Goal: Find specific page/section: Find specific page/section

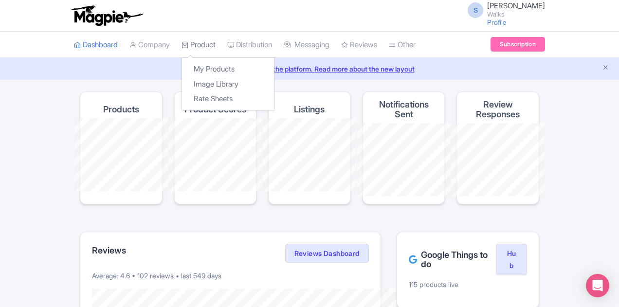
click at [181, 38] on link "Product" at bounding box center [198, 45] width 34 height 27
drag, startPoint x: 138, startPoint y: 64, endPoint x: 152, endPoint y: 72, distance: 16.4
click at [182, 64] on link "My Products" at bounding box center [228, 69] width 92 height 15
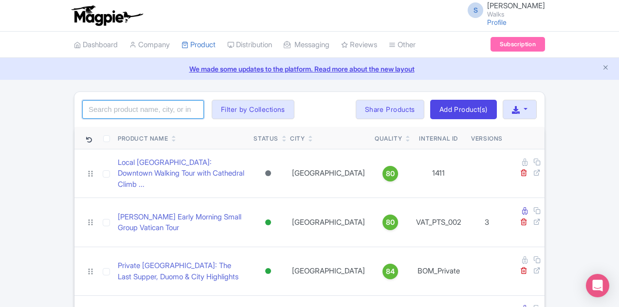
click at [91, 108] on input "search" at bounding box center [143, 109] width 122 height 18
type input "louvre"
click button "Search" at bounding box center [0, 0] width 0 height 0
